Goal: Check status

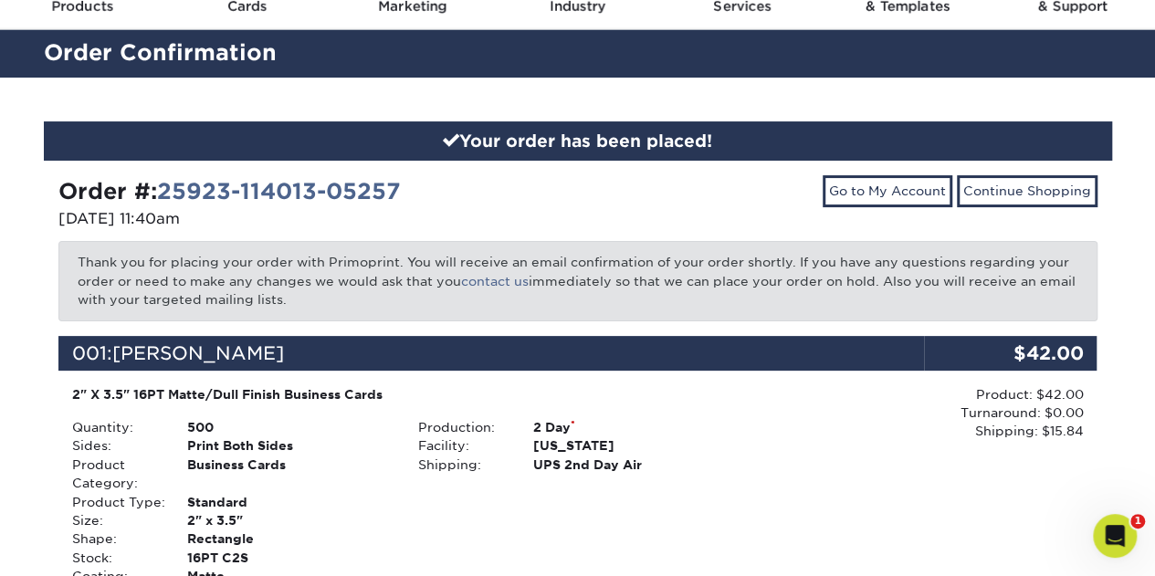
scroll to position [86, 0]
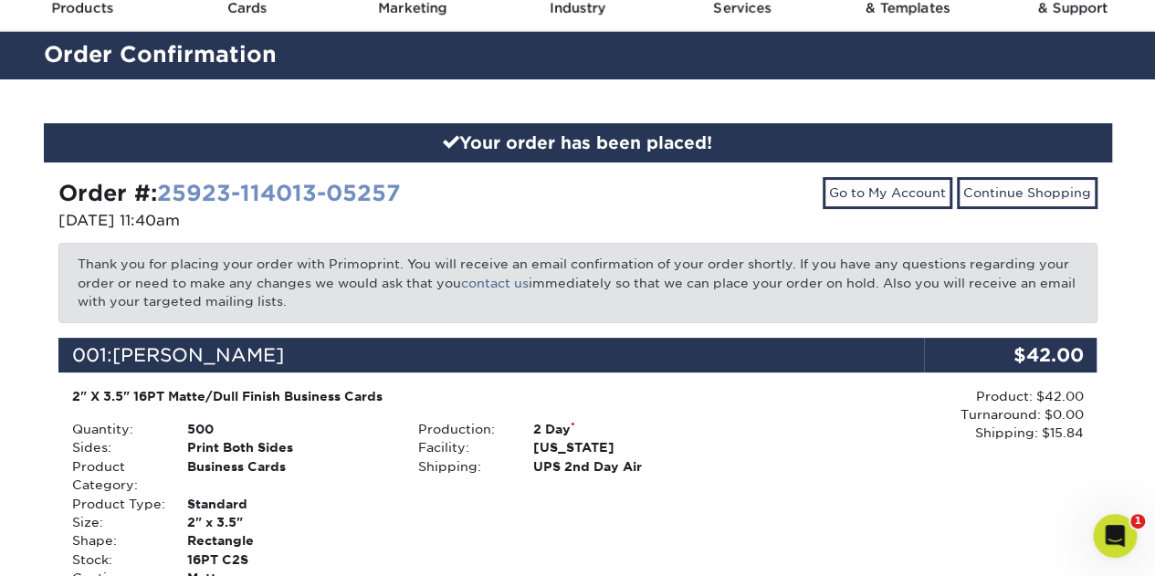
click at [249, 189] on link "25923-114013-05257" at bounding box center [279, 193] width 244 height 26
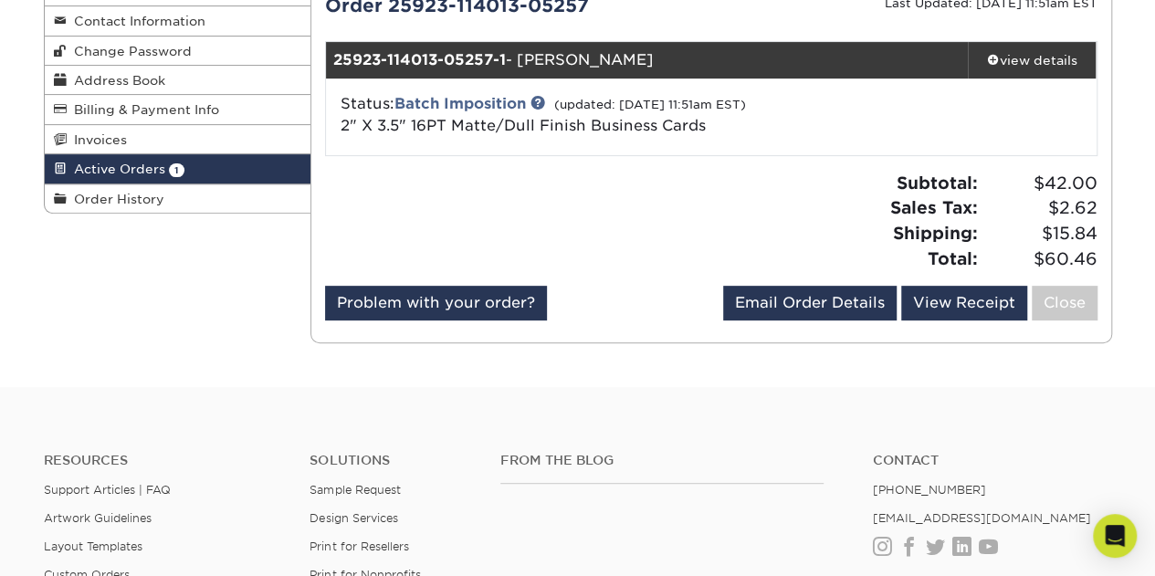
scroll to position [226, 0]
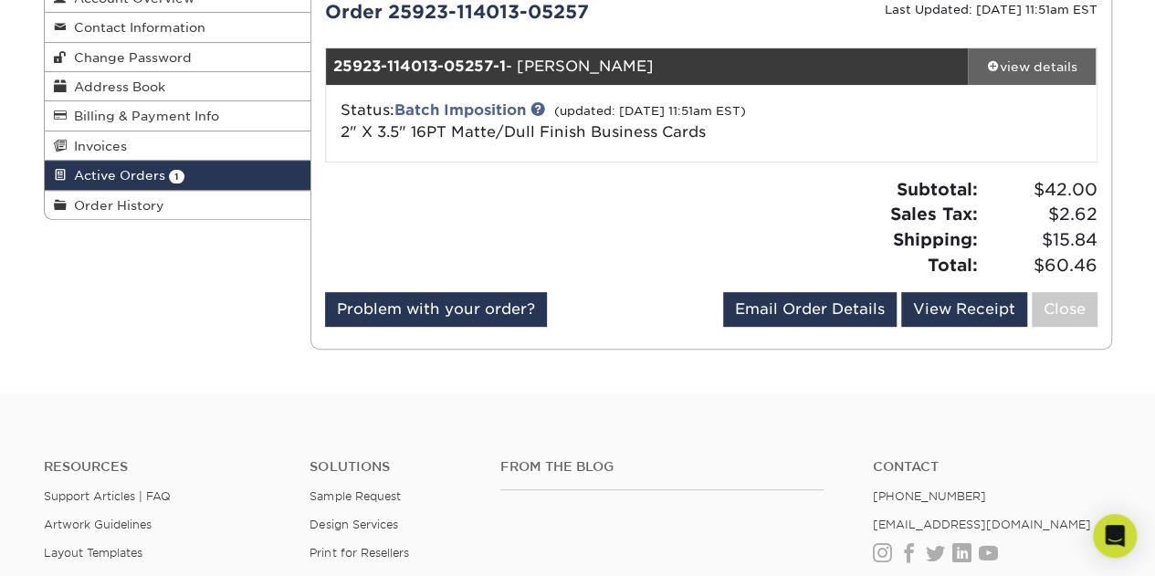
click at [1043, 59] on div "view details" at bounding box center [1032, 67] width 129 height 18
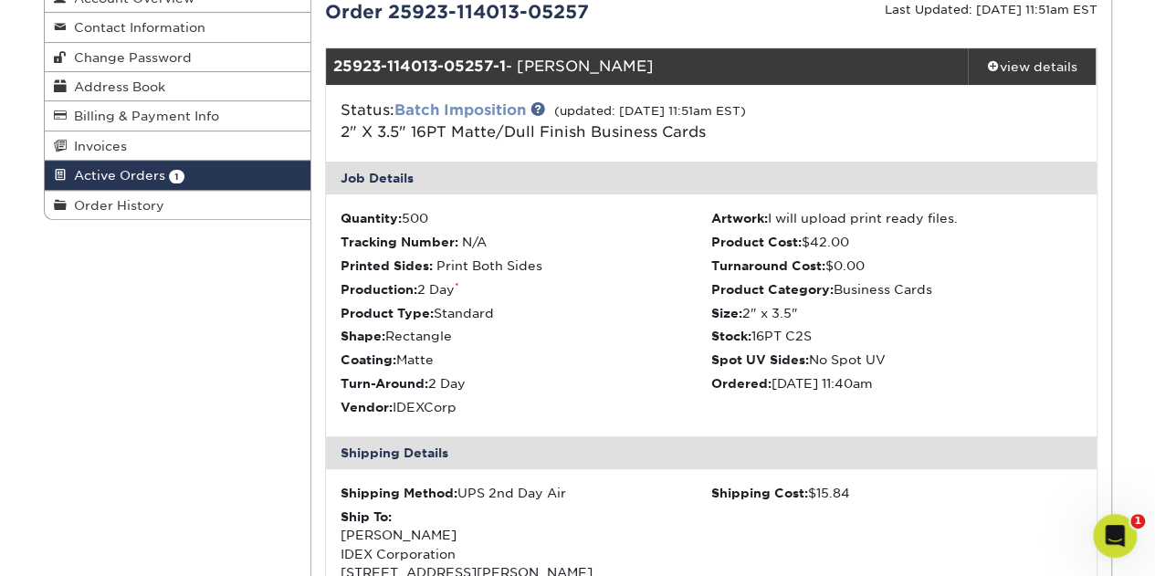
scroll to position [0, 0]
click at [1044, 63] on div "view details" at bounding box center [1032, 67] width 129 height 18
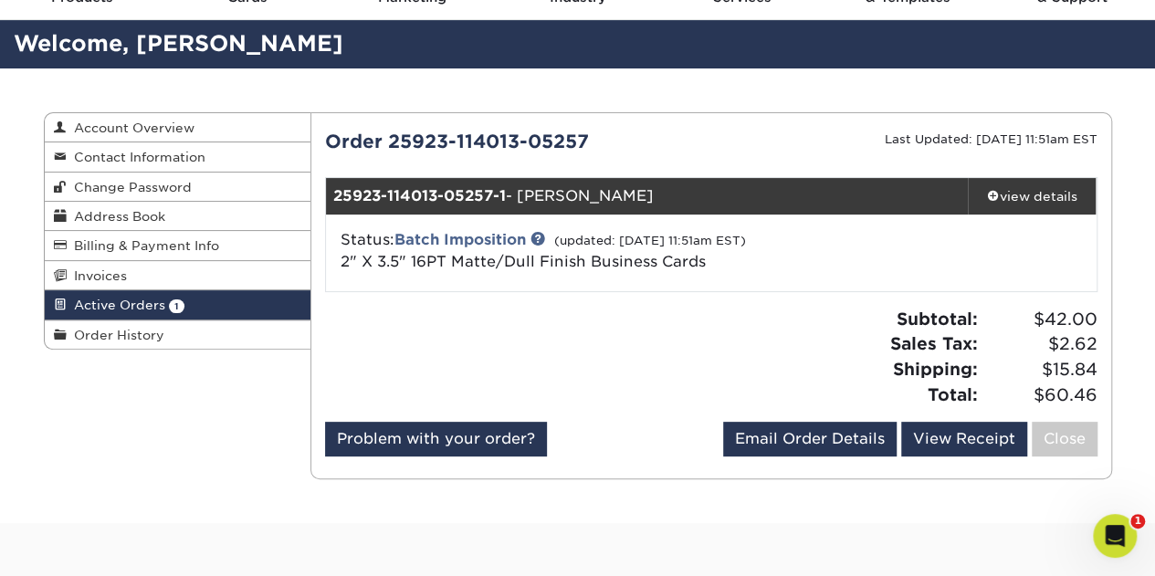
scroll to position [91, 0]
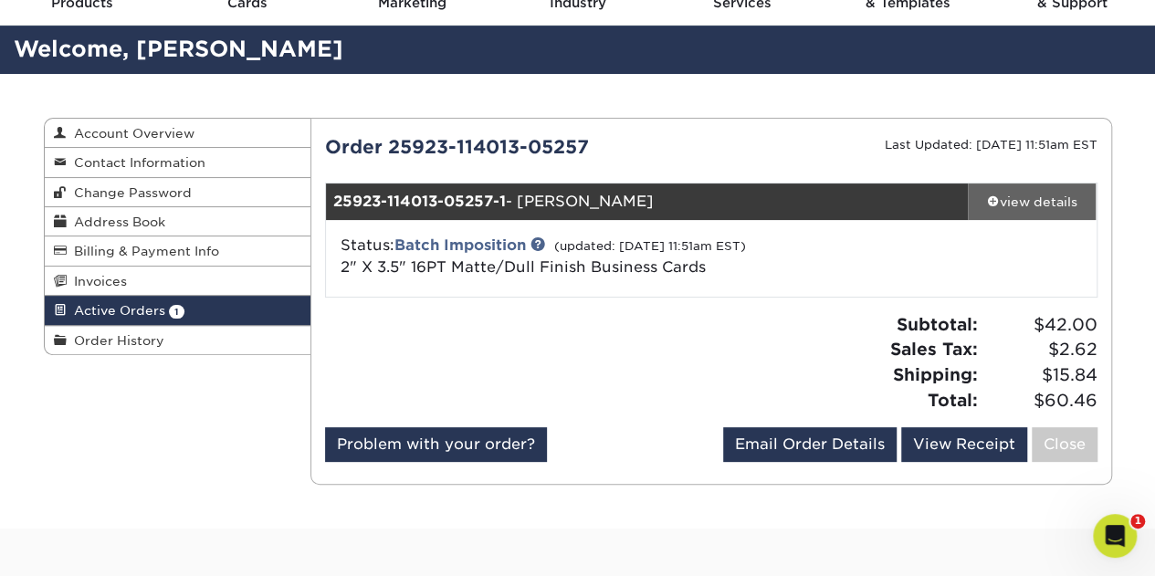
click at [1019, 197] on div "view details" at bounding box center [1032, 202] width 129 height 18
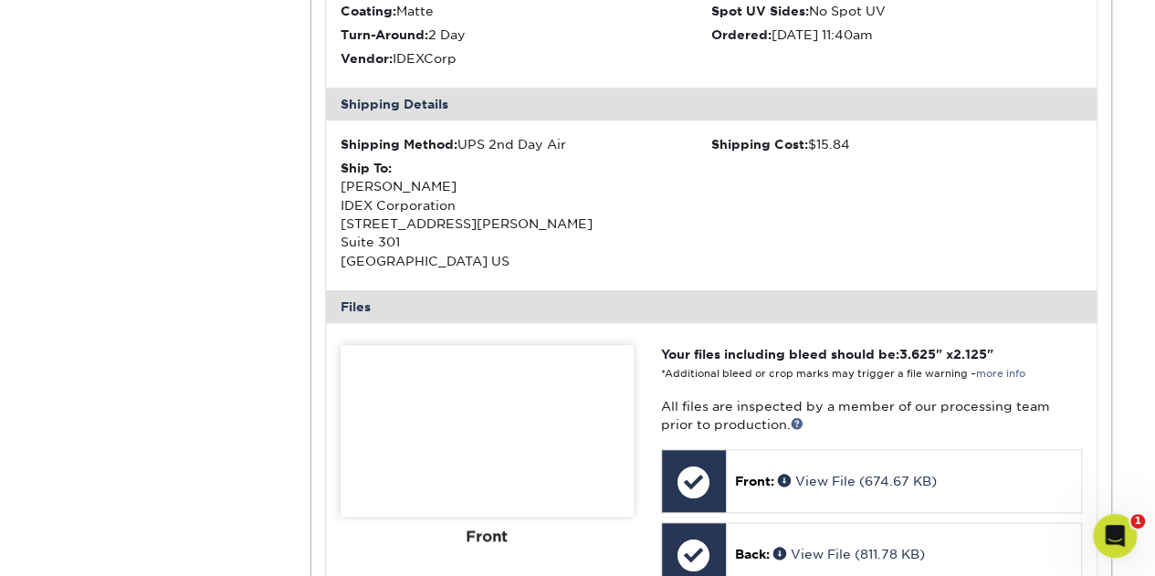
scroll to position [617, 0]
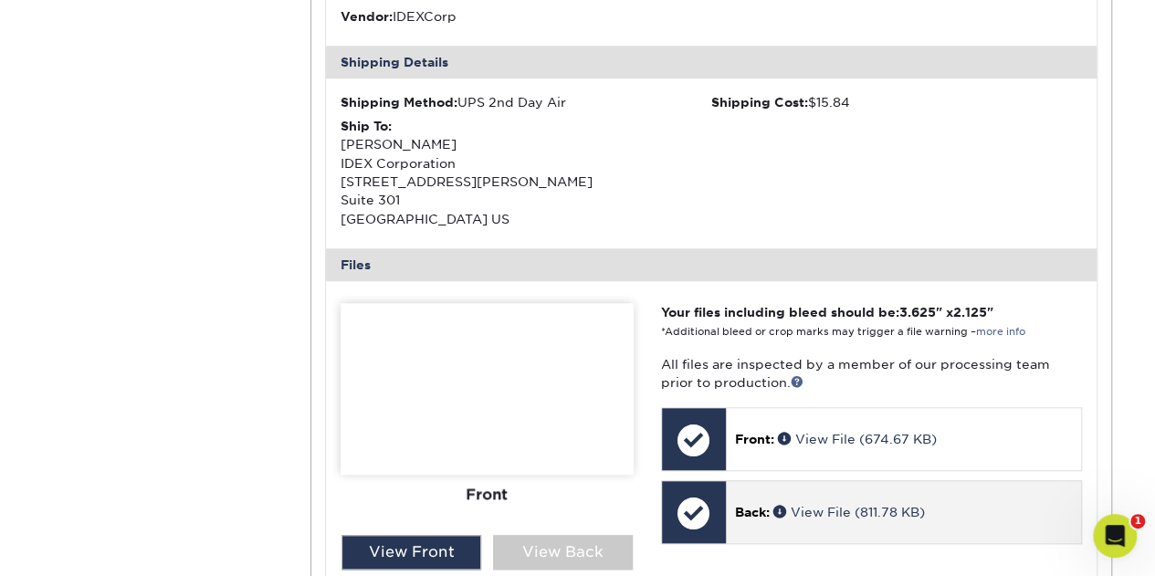
click at [711, 507] on div at bounding box center [694, 513] width 64 height 64
click at [827, 507] on link "View File (811.78 KB)" at bounding box center [850, 512] width 152 height 15
